Goal: Transaction & Acquisition: Purchase product/service

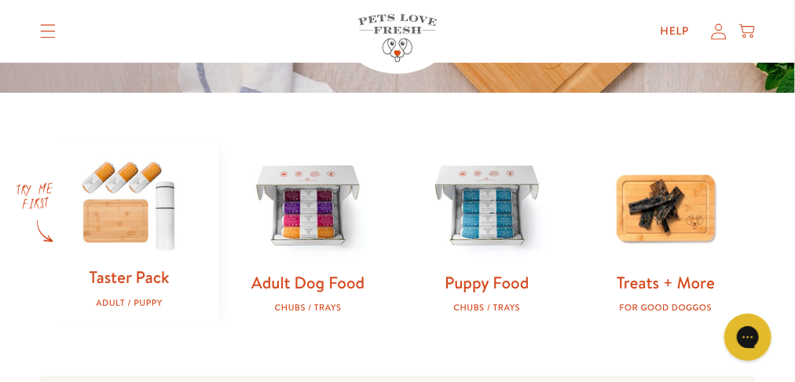
scroll to position [436, 0]
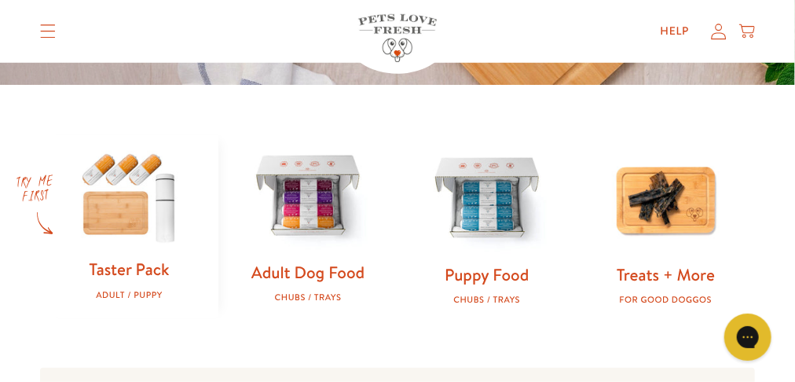
click at [295, 191] on img at bounding box center [308, 197] width 129 height 129
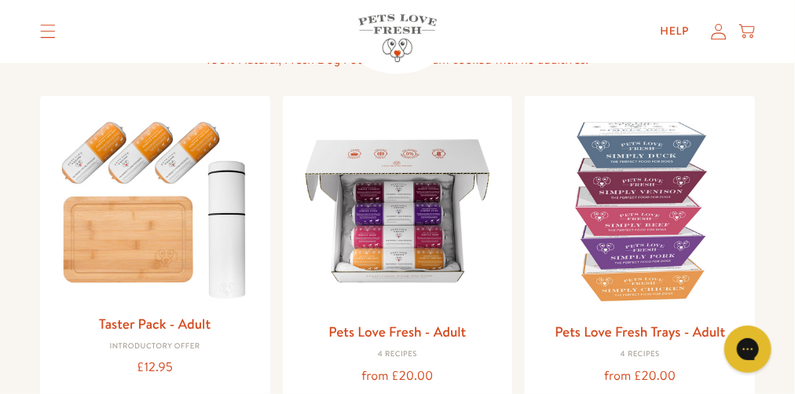
scroll to position [188, 0]
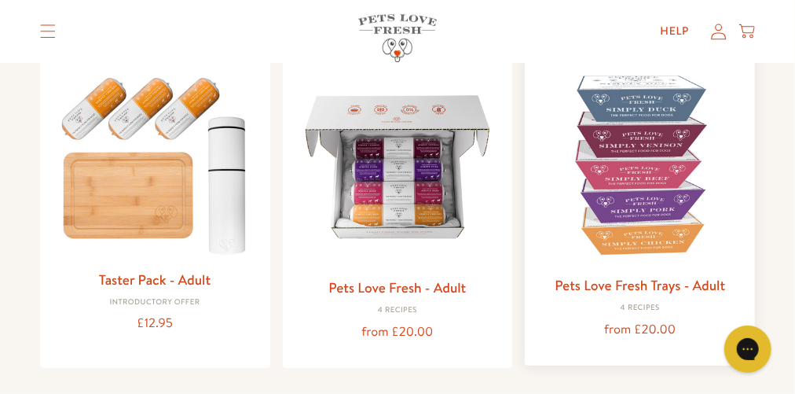
click at [603, 192] on img at bounding box center [639, 164] width 205 height 205
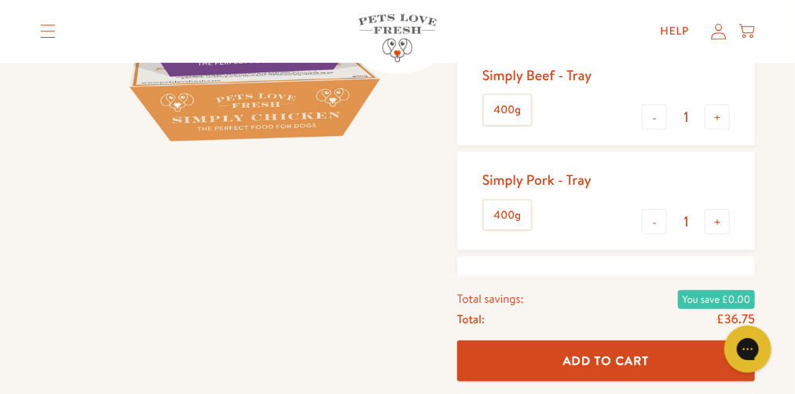
scroll to position [340, 0]
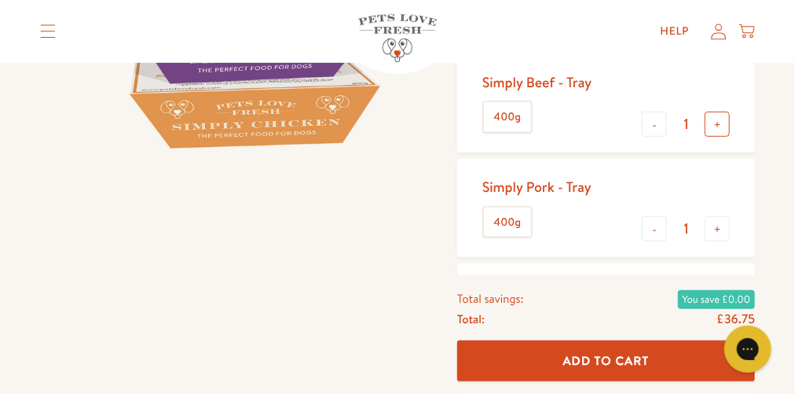
click at [720, 137] on button "+" at bounding box center [717, 124] width 25 height 25
type input "2"
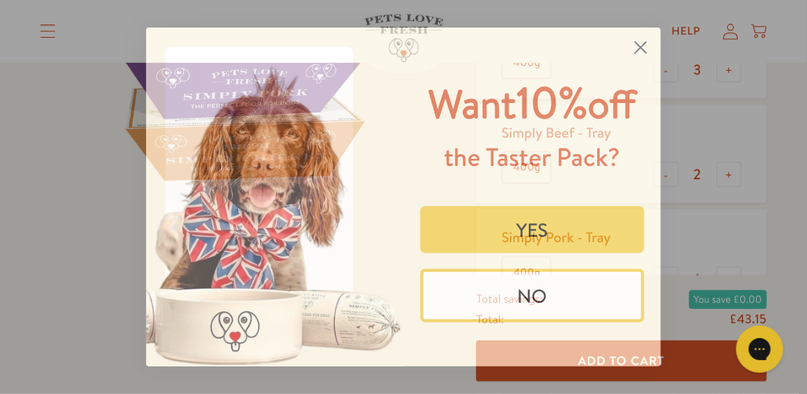
click at [567, 244] on button "YES" at bounding box center [532, 229] width 225 height 47
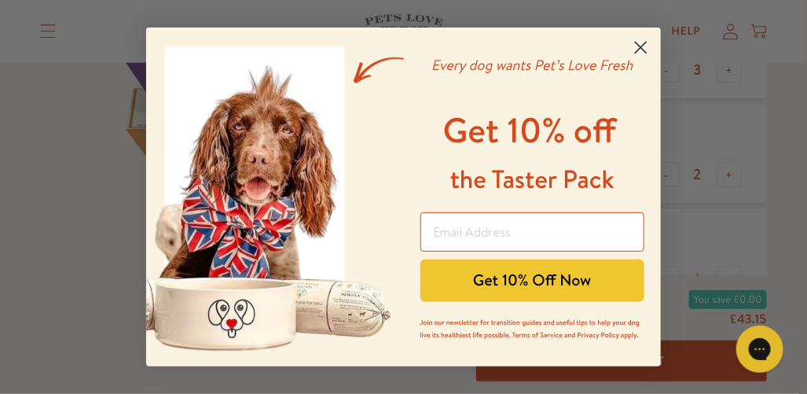
click at [644, 43] on icon "Close dialog" at bounding box center [641, 47] width 11 height 11
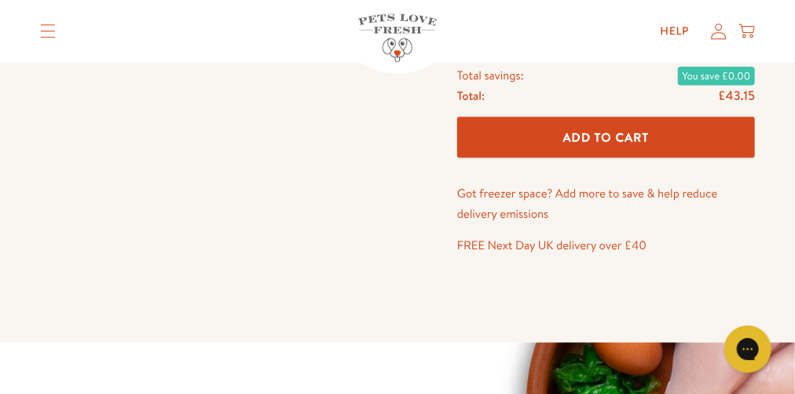
scroll to position [555, 0]
